Goal: Task Accomplishment & Management: Manage account settings

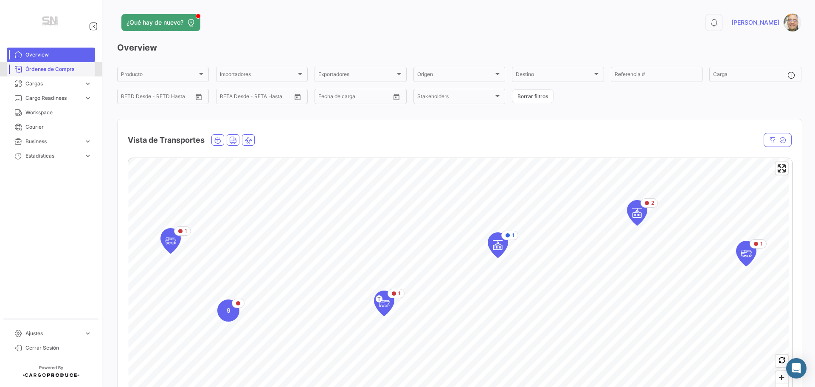
click at [45, 74] on link "Órdenes de Compra" at bounding box center [51, 69] width 88 height 14
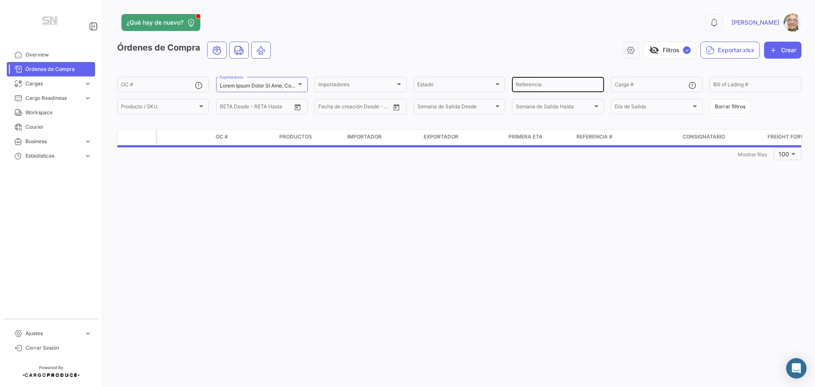
click at [549, 83] on input "Referencia" at bounding box center [558, 86] width 84 height 6
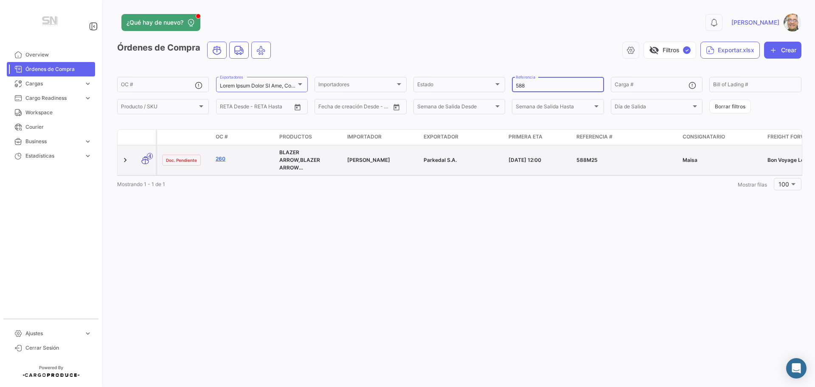
type input "588"
click at [221, 159] on link "260" at bounding box center [244, 159] width 57 height 8
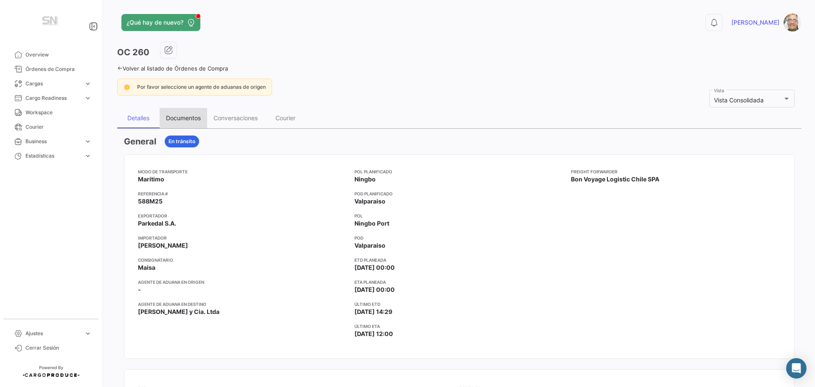
click at [178, 119] on div "Documentos" at bounding box center [183, 117] width 35 height 7
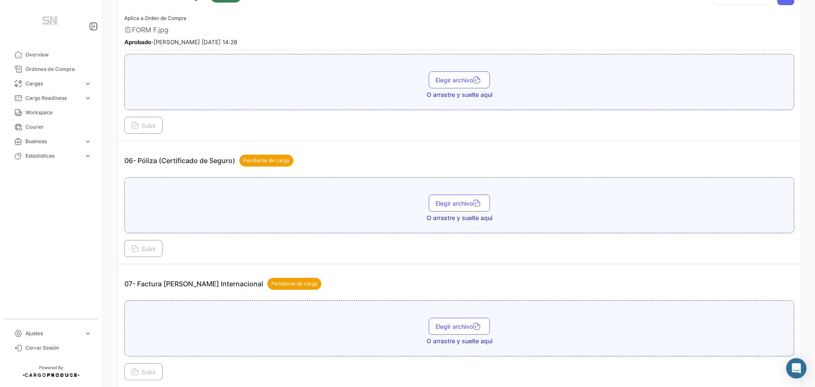
scroll to position [849, 0]
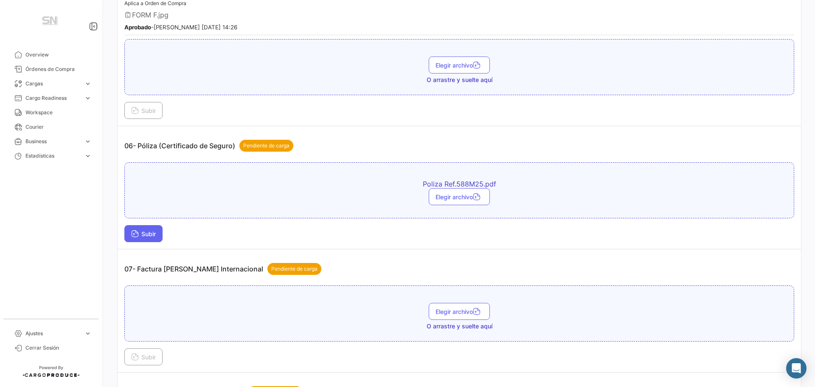
click at [132, 239] on button "Subir" at bounding box center [143, 233] width 38 height 17
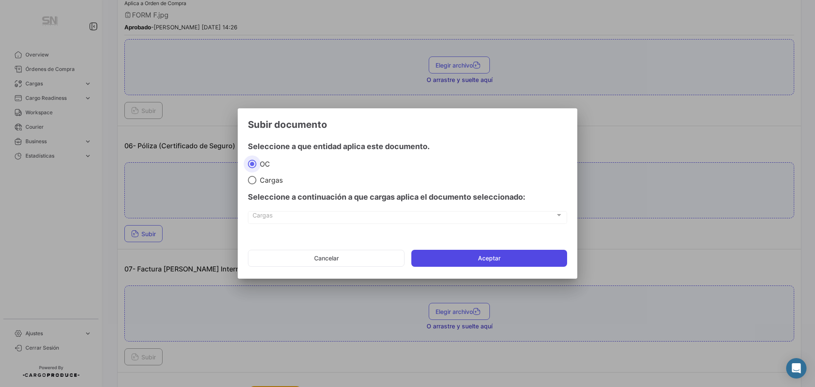
click at [456, 264] on button "Aceptar" at bounding box center [489, 258] width 156 height 17
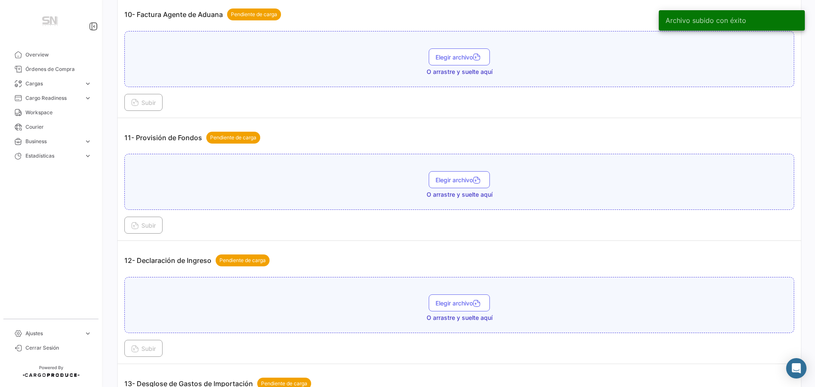
scroll to position [1486, 0]
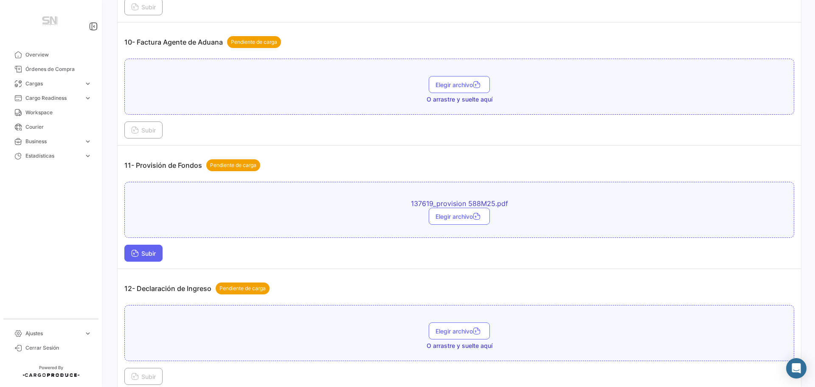
click at [131, 251] on button "Subir" at bounding box center [143, 253] width 38 height 17
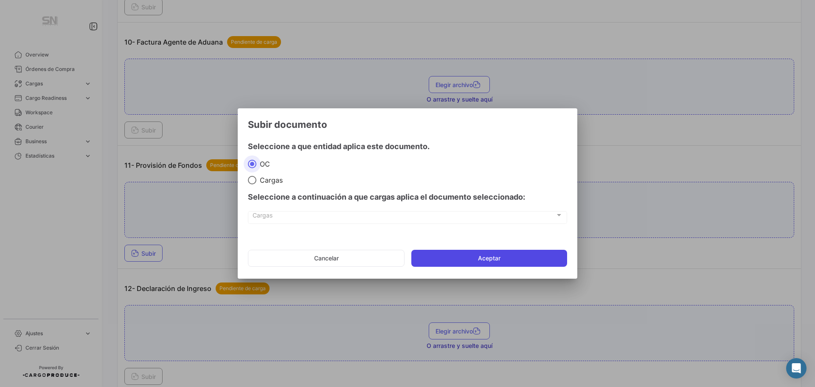
click at [451, 253] on button "Aceptar" at bounding box center [489, 258] width 156 height 17
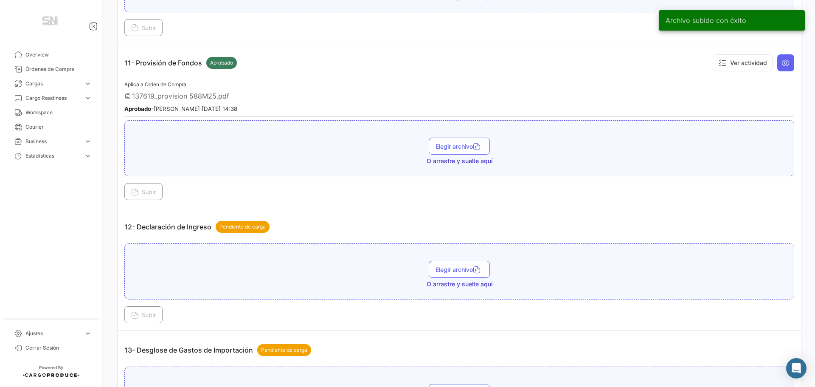
scroll to position [1613, 0]
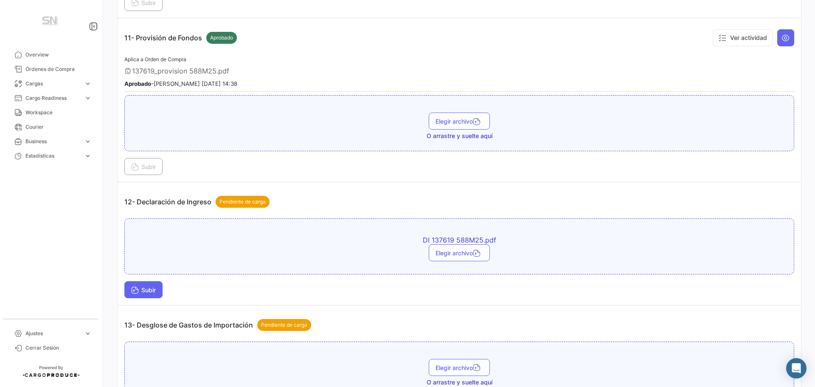
click at [129, 288] on button "Subir" at bounding box center [143, 289] width 38 height 17
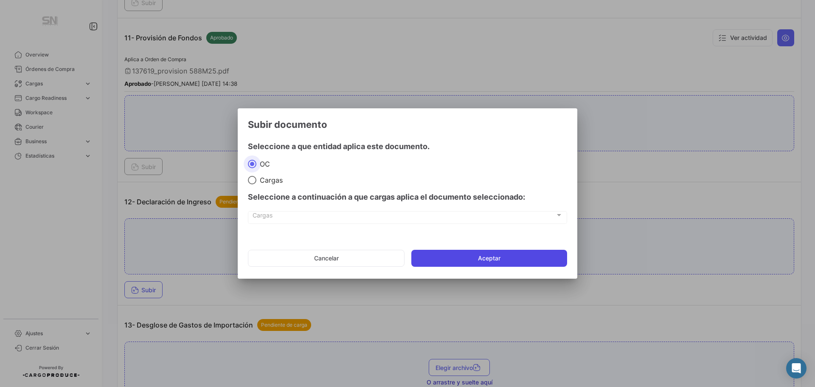
click at [459, 261] on button "Aceptar" at bounding box center [489, 258] width 156 height 17
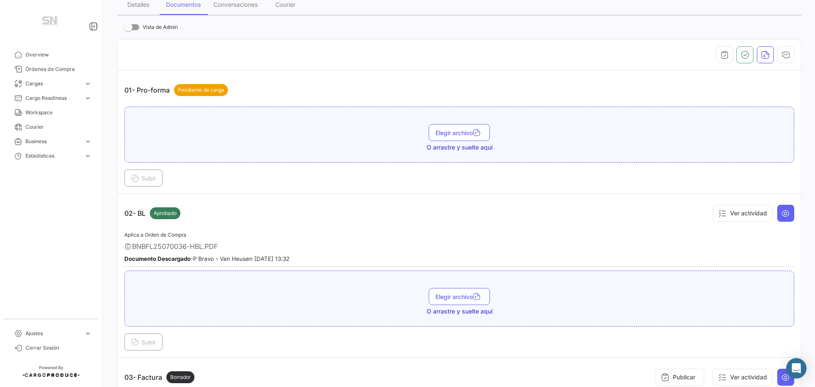
scroll to position [0, 0]
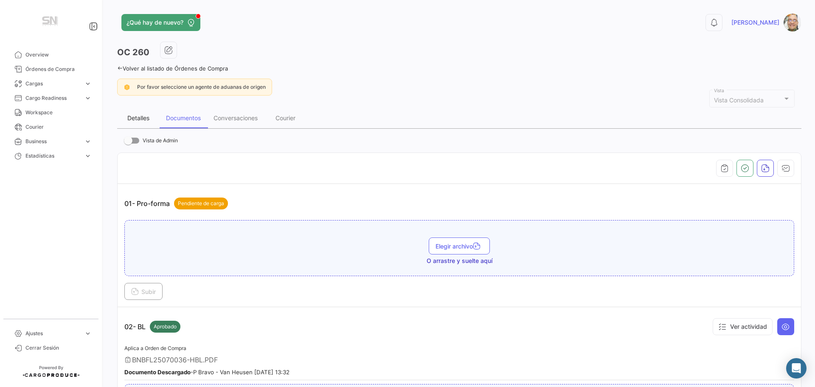
click at [139, 120] on div "Detalles" at bounding box center [138, 117] width 22 height 7
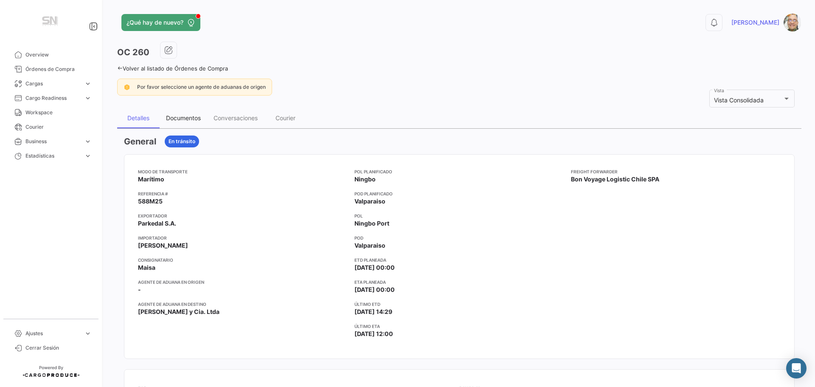
click at [189, 120] on div "Documentos" at bounding box center [183, 117] width 35 height 7
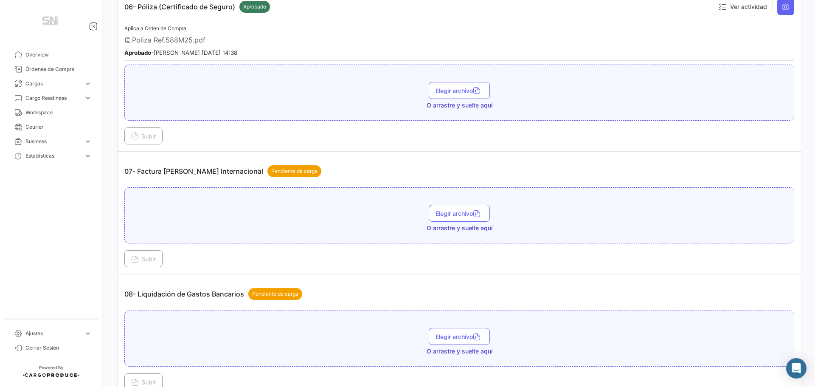
scroll to position [1061, 0]
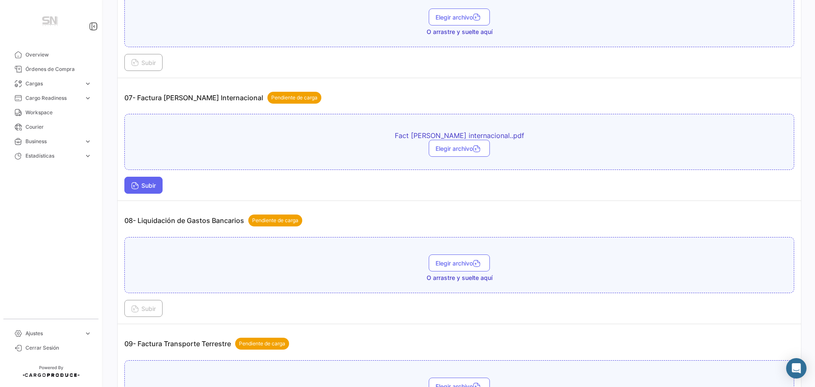
click at [150, 185] on span "Subir" at bounding box center [143, 185] width 25 height 7
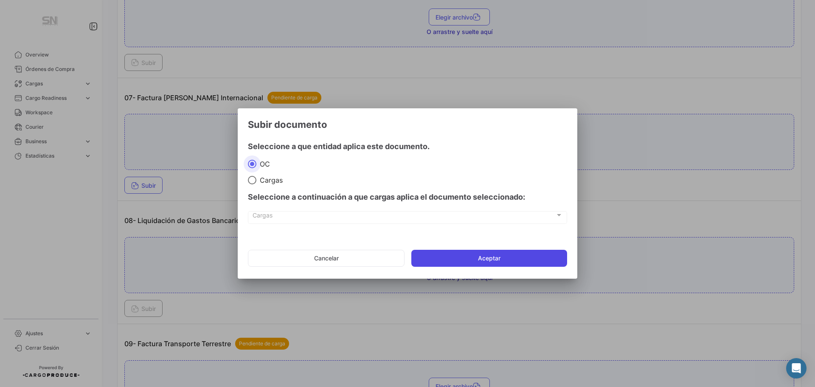
click at [472, 259] on button "Aceptar" at bounding box center [489, 258] width 156 height 17
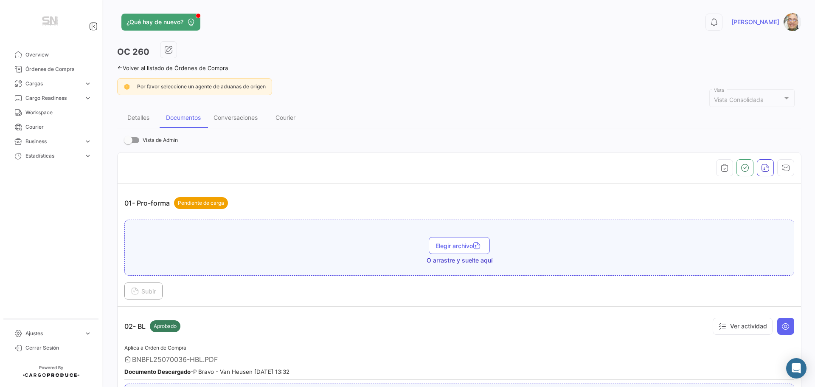
scroll to position [0, 0]
click at [121, 70] on icon at bounding box center [120, 68] width 6 height 6
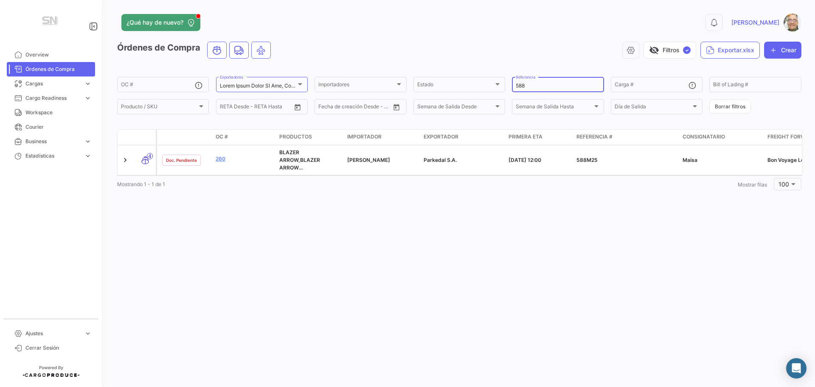
click at [529, 86] on input "588" at bounding box center [558, 86] width 84 height 6
type input "5"
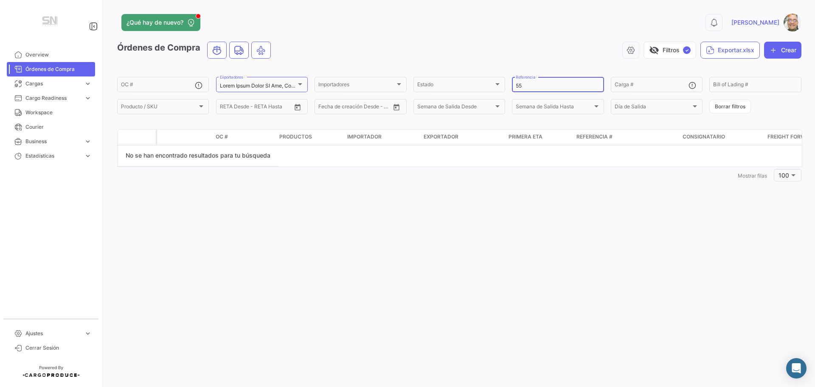
type input "5"
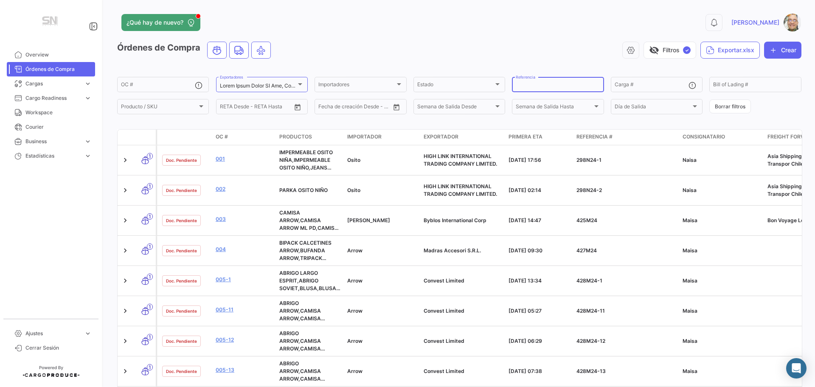
click at [519, 87] on input "Referencia" at bounding box center [558, 86] width 84 height 6
type input "554"
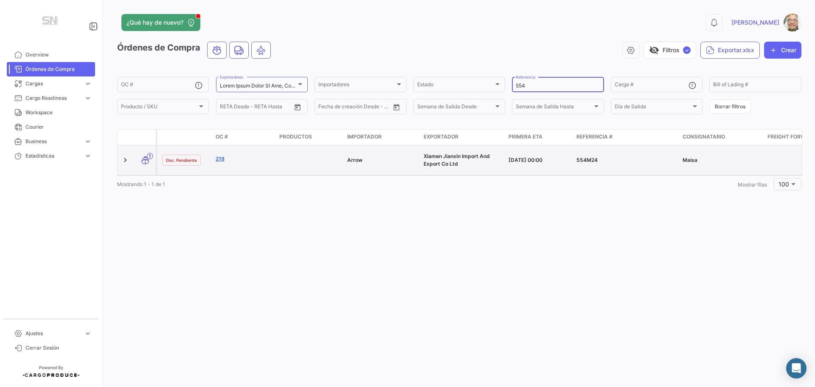
click at [218, 157] on link "219" at bounding box center [244, 159] width 57 height 8
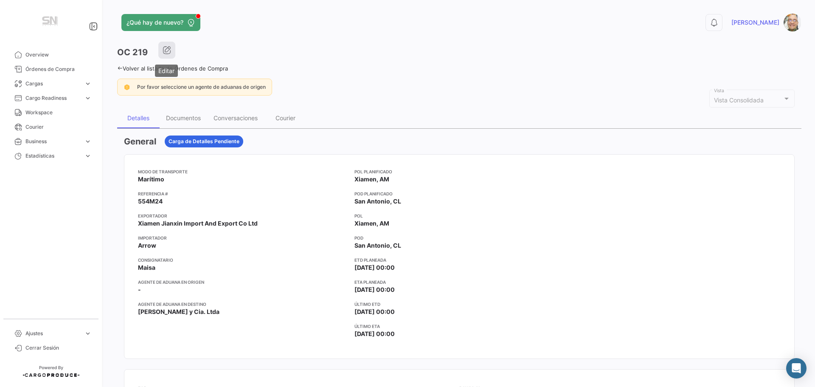
click at [168, 56] on button "button" at bounding box center [166, 50] width 17 height 17
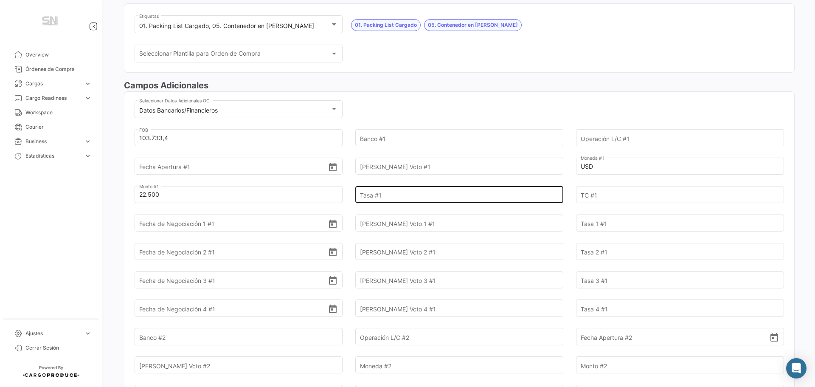
scroll to position [212, 0]
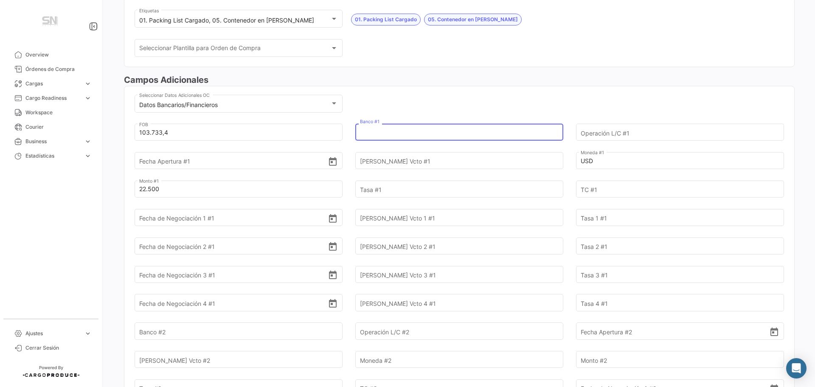
click at [375, 134] on input "Banco #1" at bounding box center [454, 133] width 189 height 30
type input "INternacional"
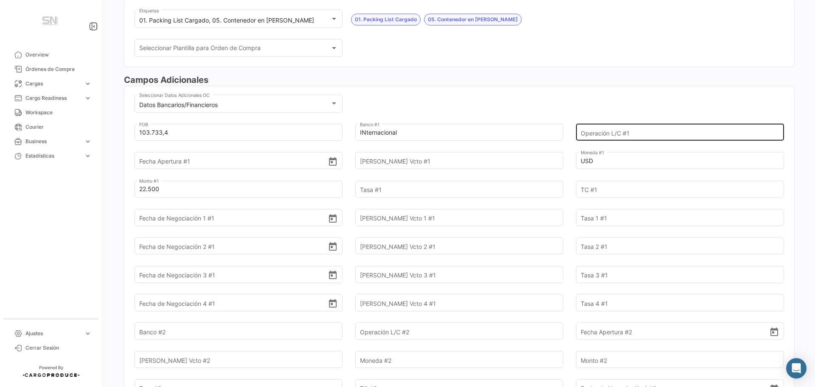
click at [608, 133] on input "Operación L/C #1" at bounding box center [675, 133] width 189 height 30
type input "9813285"
type input "[DATE]"
type input "180"
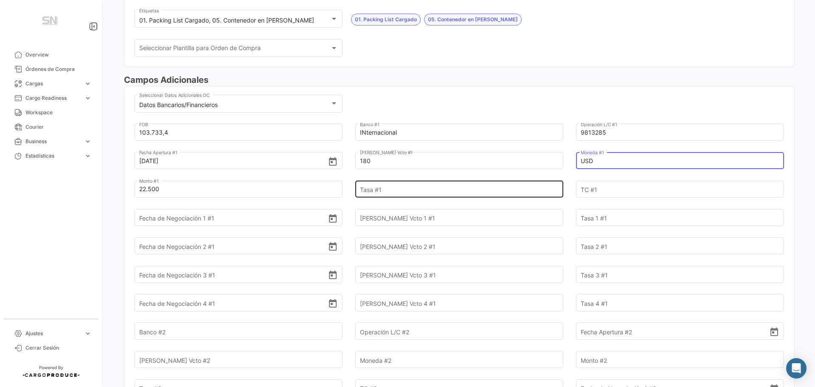
click at [408, 187] on input "Tasa #1" at bounding box center [454, 189] width 189 height 30
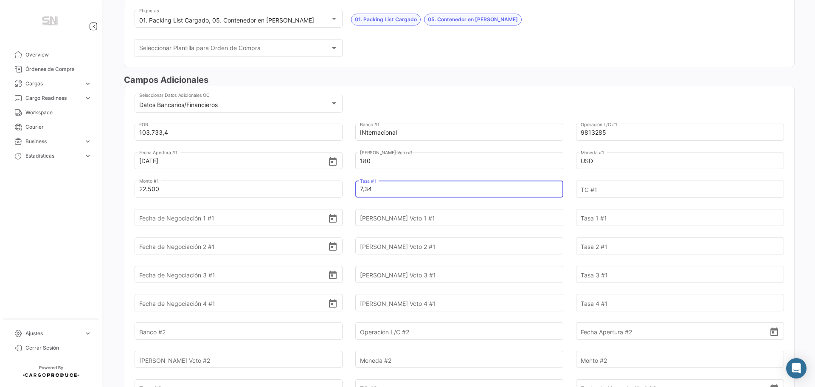
type input "7,34"
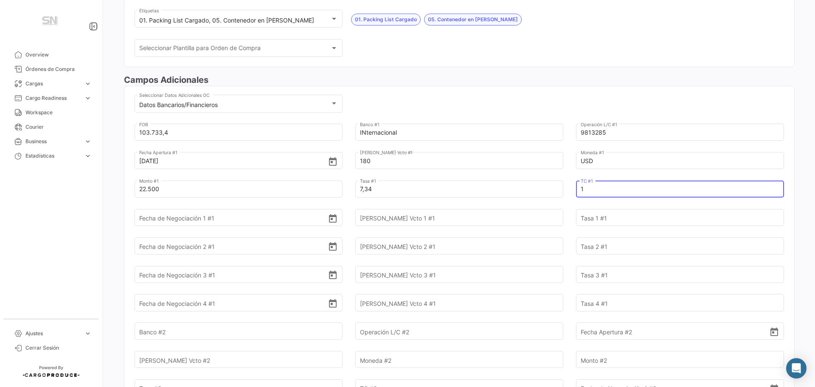
type input "1"
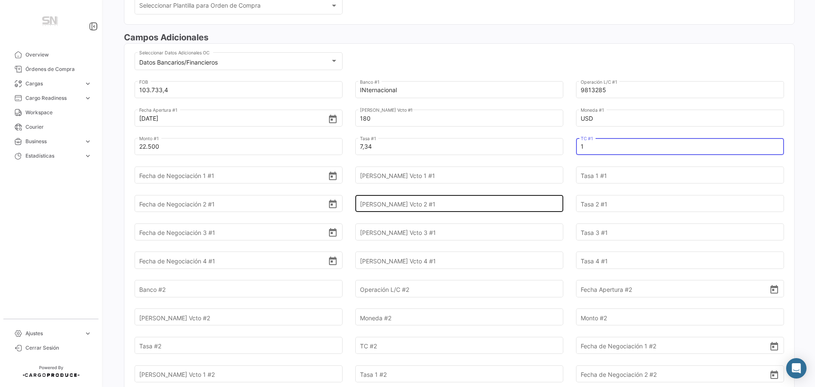
scroll to position [0, 0]
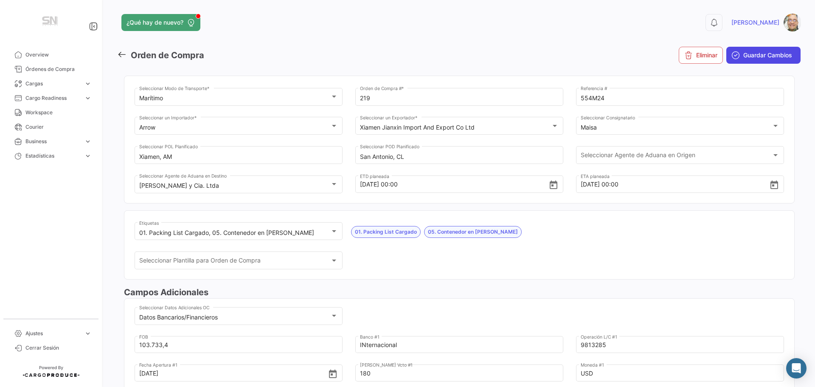
click at [743, 59] on span "Guardar Cambios" at bounding box center [767, 55] width 49 height 8
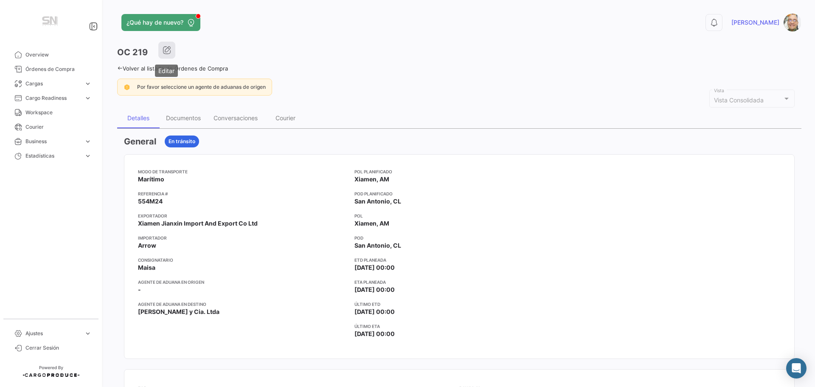
click at [165, 48] on icon "button" at bounding box center [167, 50] width 8 height 8
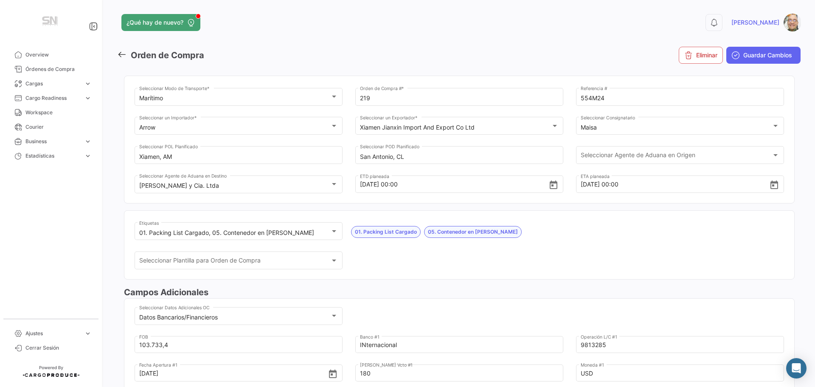
scroll to position [85, 0]
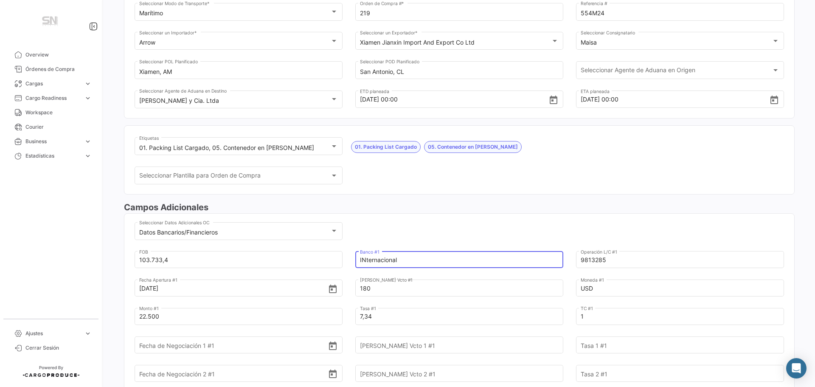
click at [403, 257] on input "INternacional" at bounding box center [454, 260] width 189 height 30
type input "Internacional"
click at [501, 204] on h3 "Campos Adicionales" at bounding box center [459, 207] width 671 height 12
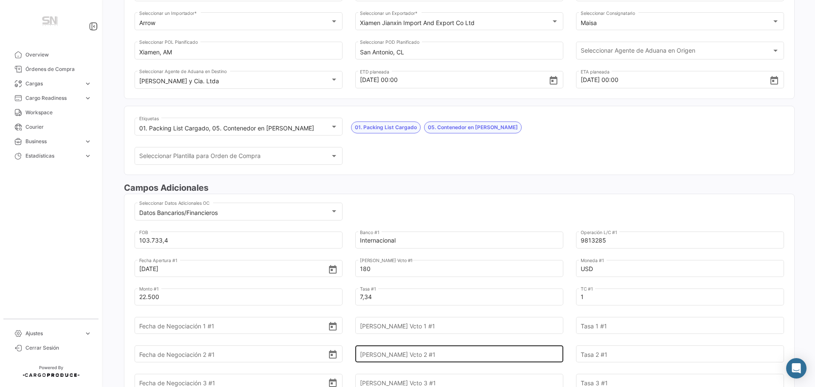
scroll to position [0, 0]
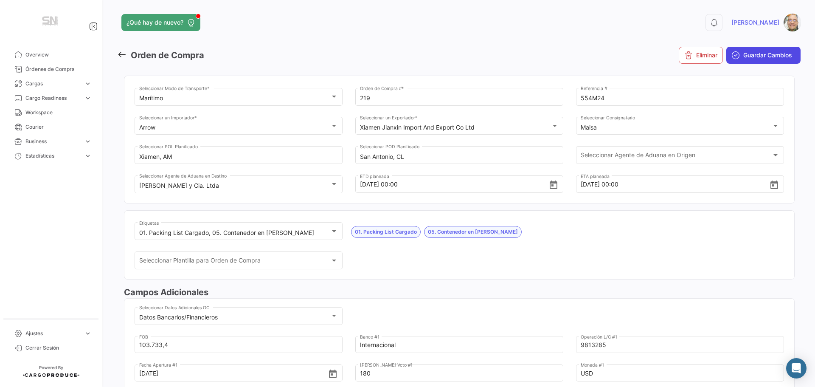
click at [750, 56] on span "Guardar Cambios" at bounding box center [767, 55] width 49 height 8
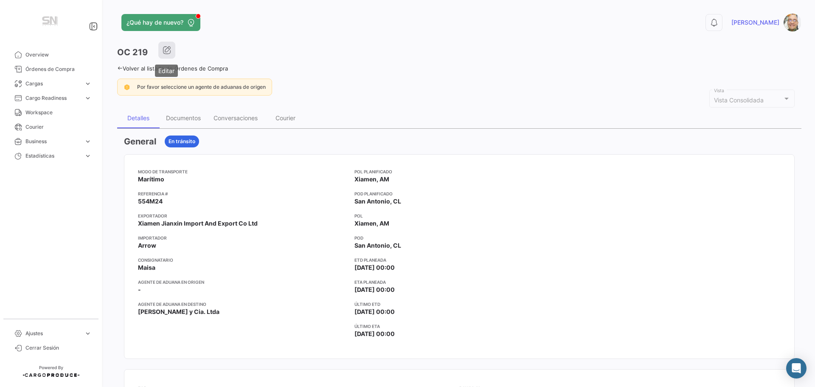
click at [165, 50] on icon "button" at bounding box center [167, 50] width 8 height 8
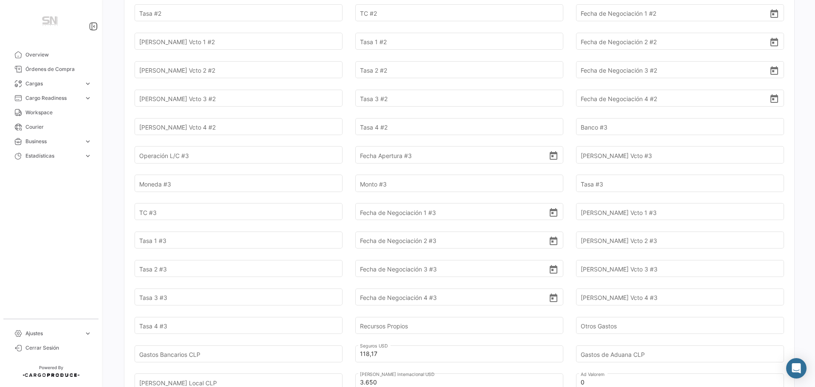
scroll to position [628, 0]
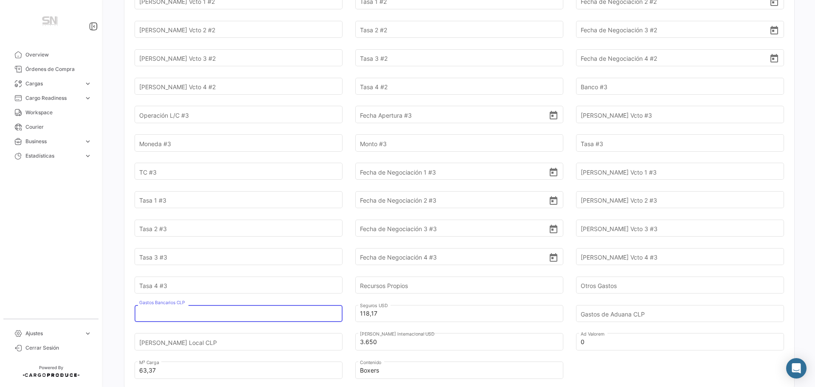
click at [225, 316] on input "Gastos Bancarios CLP" at bounding box center [233, 313] width 189 height 30
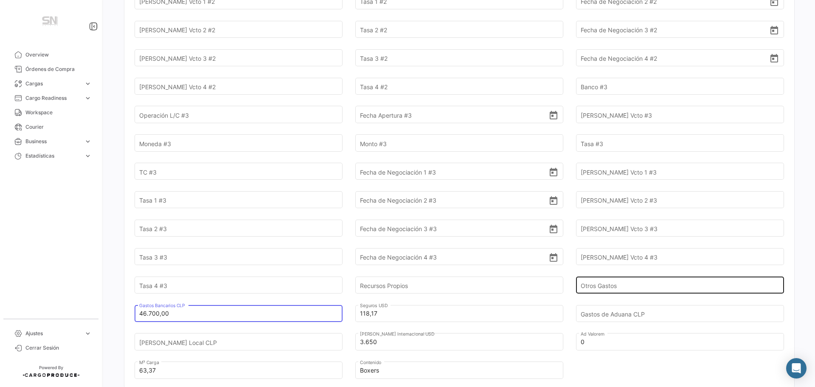
type input "46.700,00"
click at [749, 263] on div "Otros Gastos" at bounding box center [680, 277] width 199 height 31
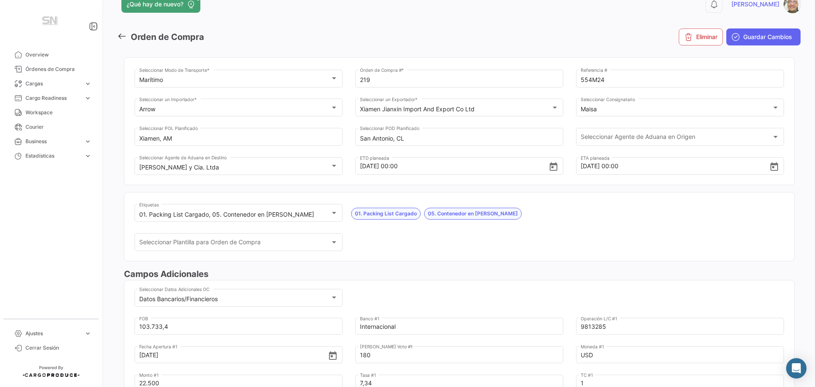
scroll to position [0, 0]
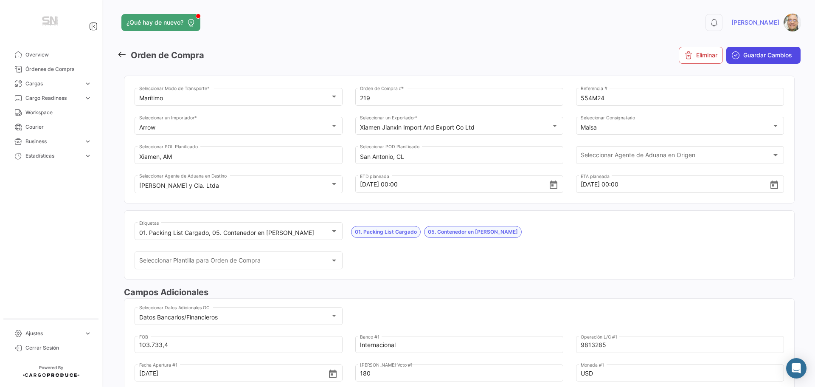
click at [743, 53] on span "Guardar Cambios" at bounding box center [767, 55] width 49 height 8
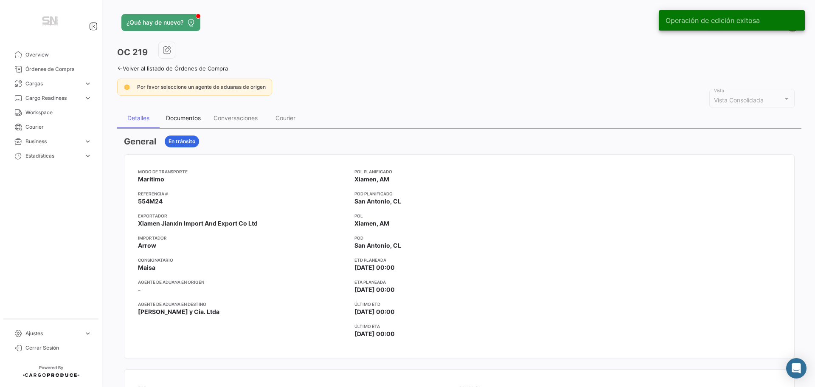
click at [181, 116] on div "Documentos" at bounding box center [183, 117] width 35 height 7
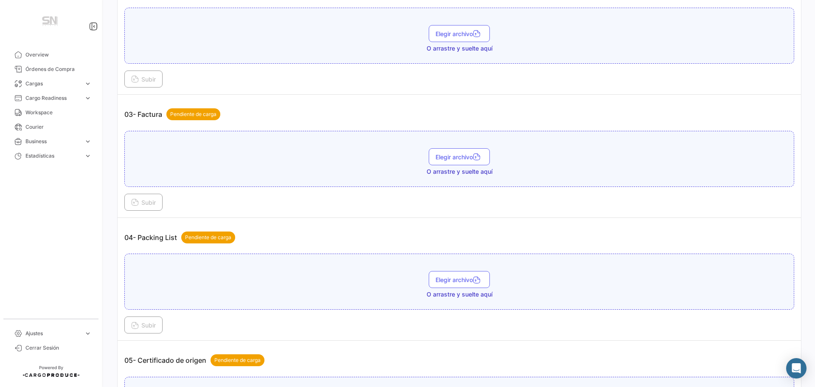
scroll to position [340, 0]
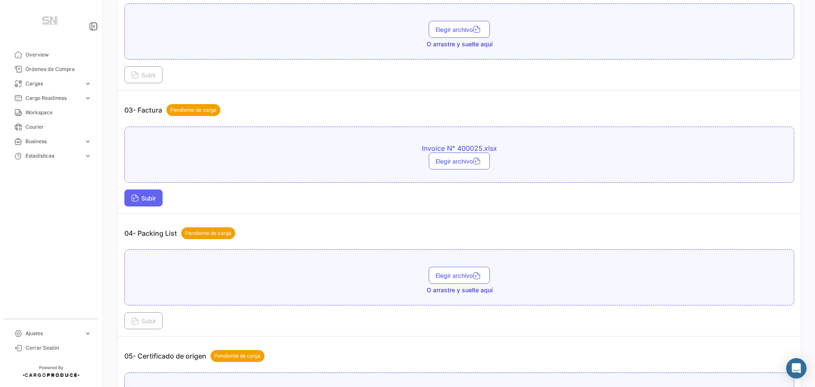
click at [135, 198] on icon at bounding box center [135, 199] width 8 height 8
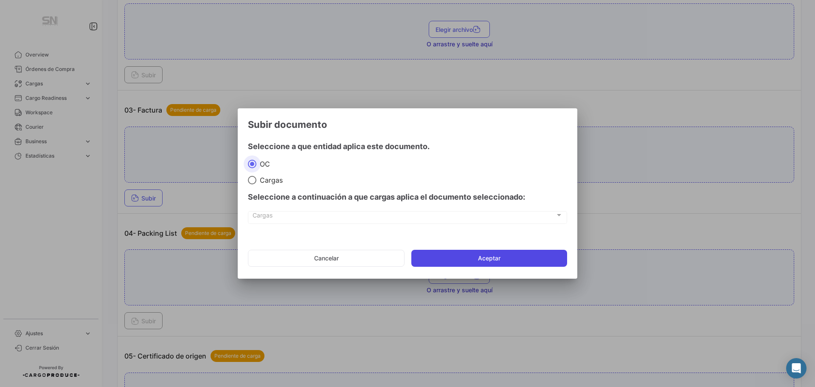
click at [442, 256] on button "Aceptar" at bounding box center [489, 258] width 156 height 17
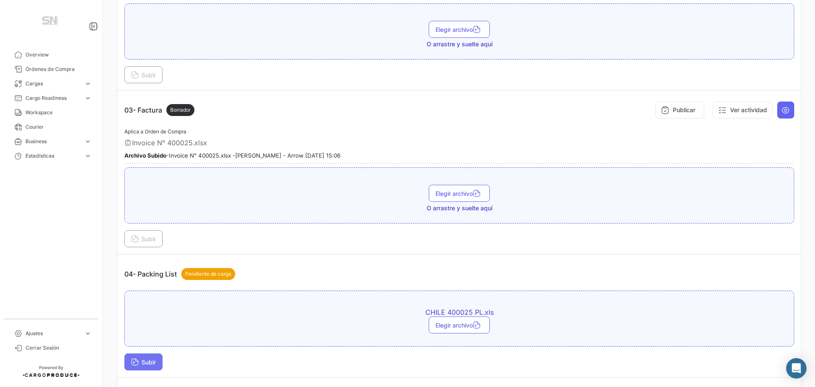
click at [146, 361] on span "Subir" at bounding box center [143, 361] width 25 height 7
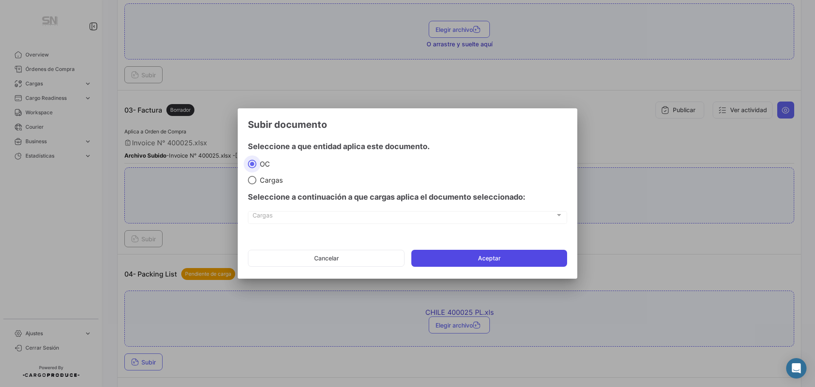
click at [444, 261] on button "Aceptar" at bounding box center [489, 258] width 156 height 17
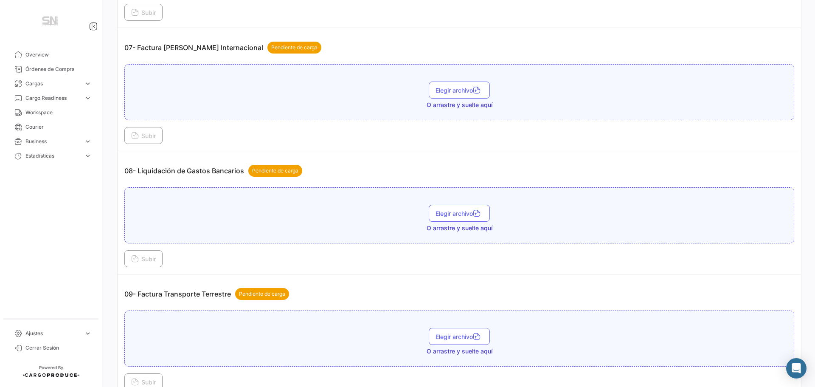
scroll to position [977, 0]
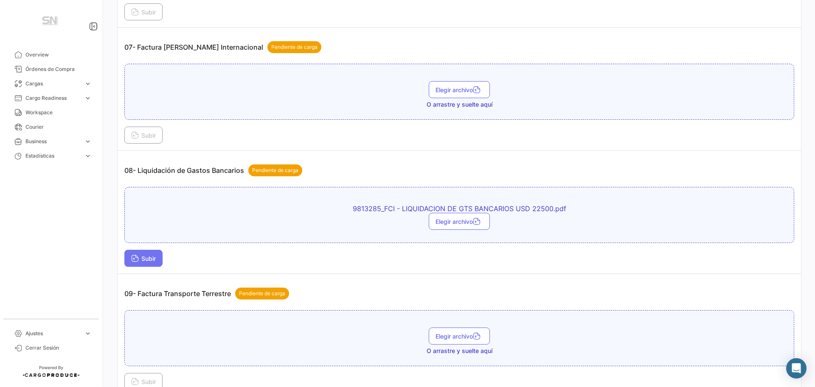
click at [126, 257] on button "Subir" at bounding box center [143, 258] width 38 height 17
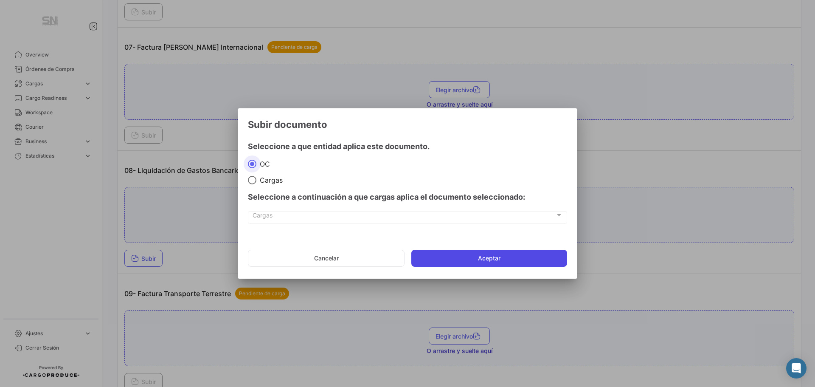
click at [459, 256] on button "Aceptar" at bounding box center [489, 258] width 156 height 17
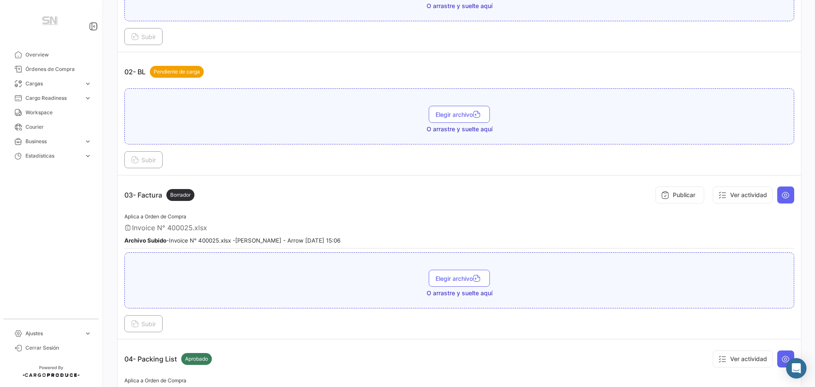
scroll to position [0, 0]
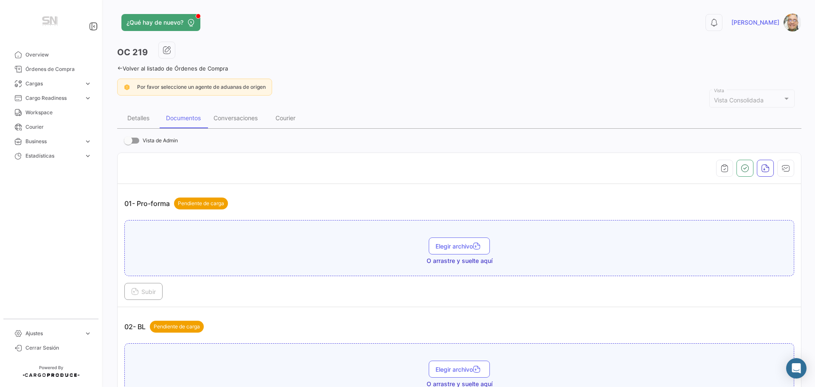
click at [119, 66] on icon at bounding box center [120, 68] width 6 height 6
